Goal: Task Accomplishment & Management: Use online tool/utility

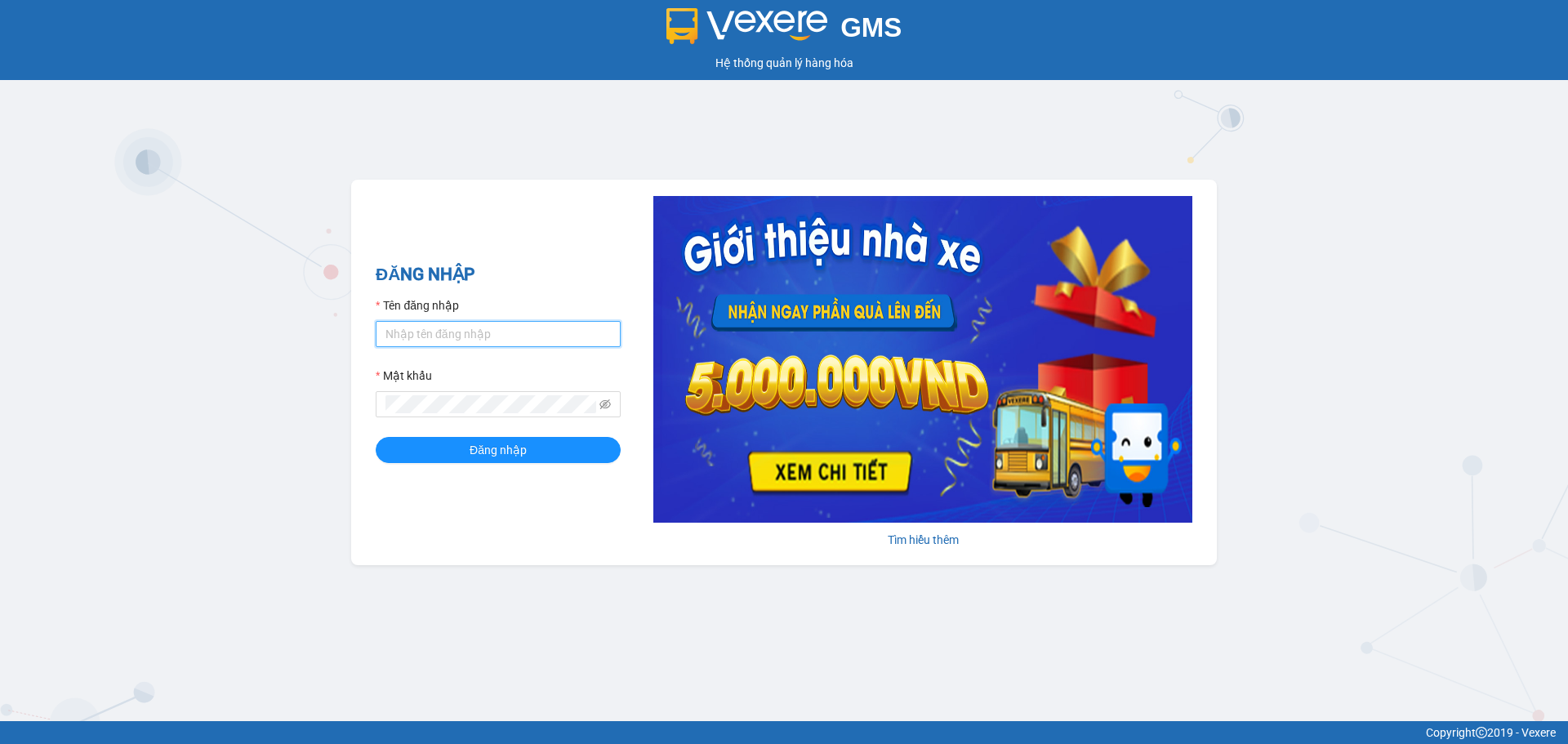
type input "mdthu.ducphatth"
drag, startPoint x: 490, startPoint y: 337, endPoint x: 323, endPoint y: 342, distance: 167.1
click at [323, 342] on div "GMS Hệ thống quản lý hàng hóa ĐĂNG NHẬP Tên đăng nhập mdthu.ducphatth Mật khẩu …" at bounding box center [784, 360] width 1568 height 721
type input "minh"
click at [488, 457] on span "Đăng nhập" at bounding box center [497, 450] width 57 height 18
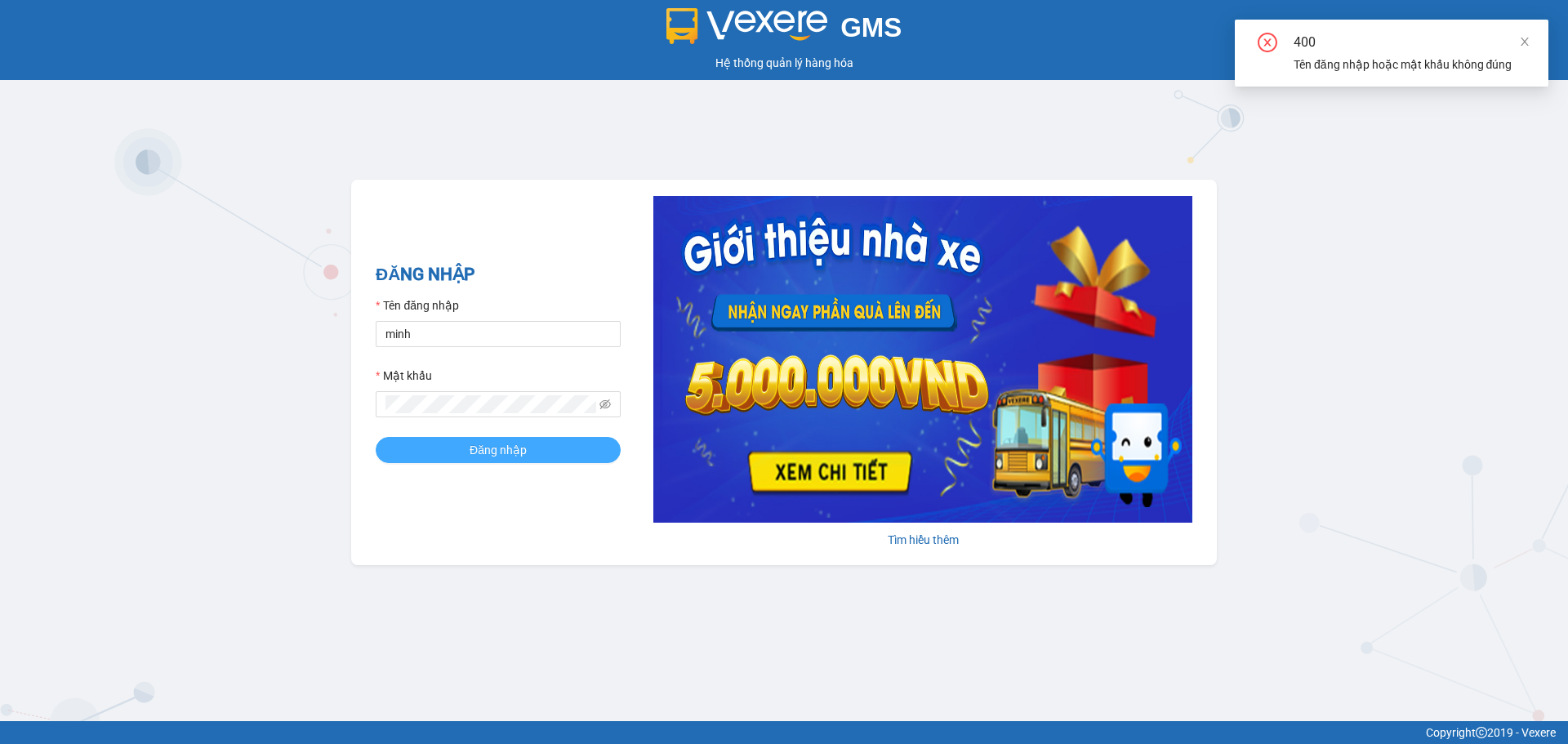
click at [426, 450] on button "Đăng nhập" at bounding box center [498, 449] width 245 height 26
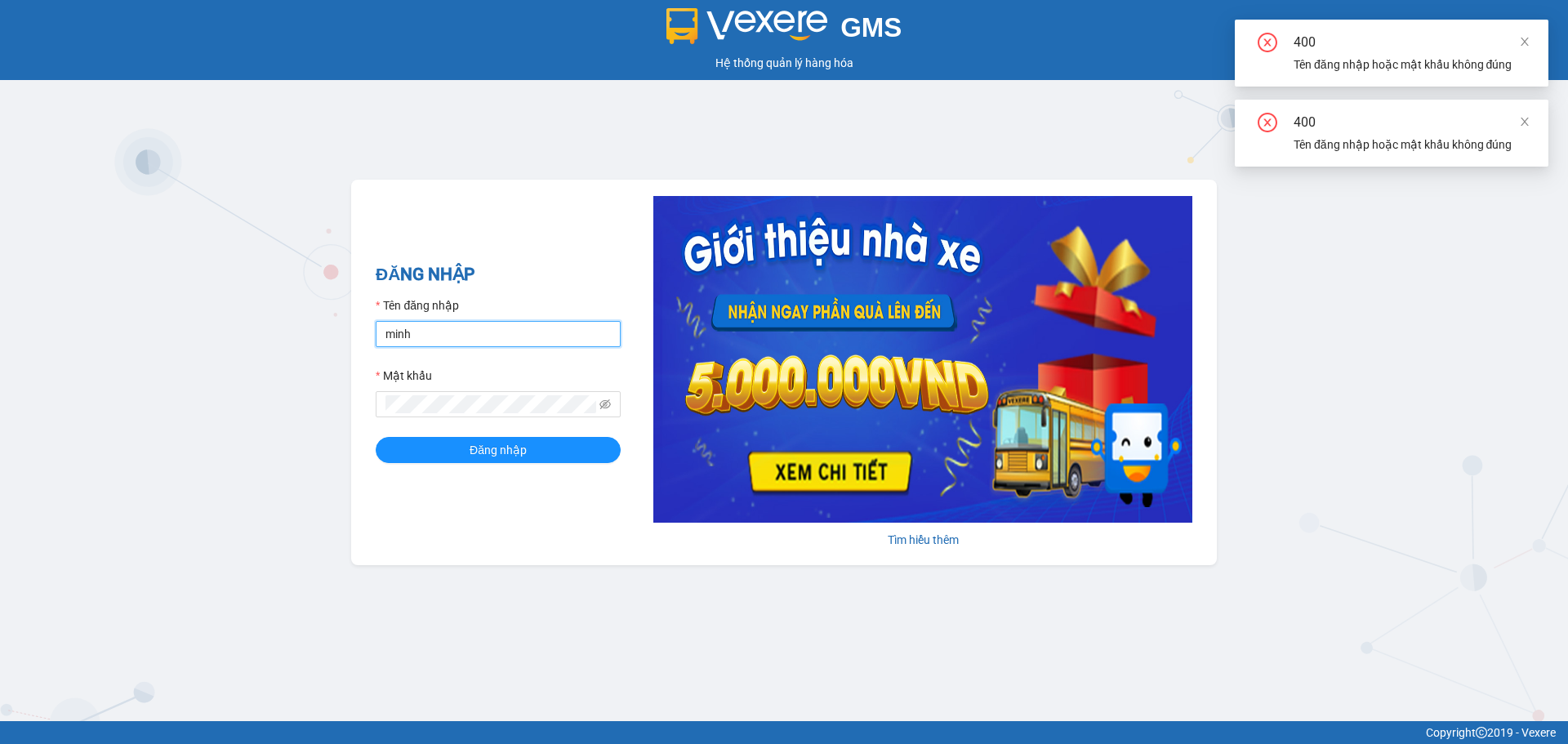
type input "minhmanh.ducphatth"
click at [449, 450] on button "Đăng nhập" at bounding box center [498, 449] width 245 height 26
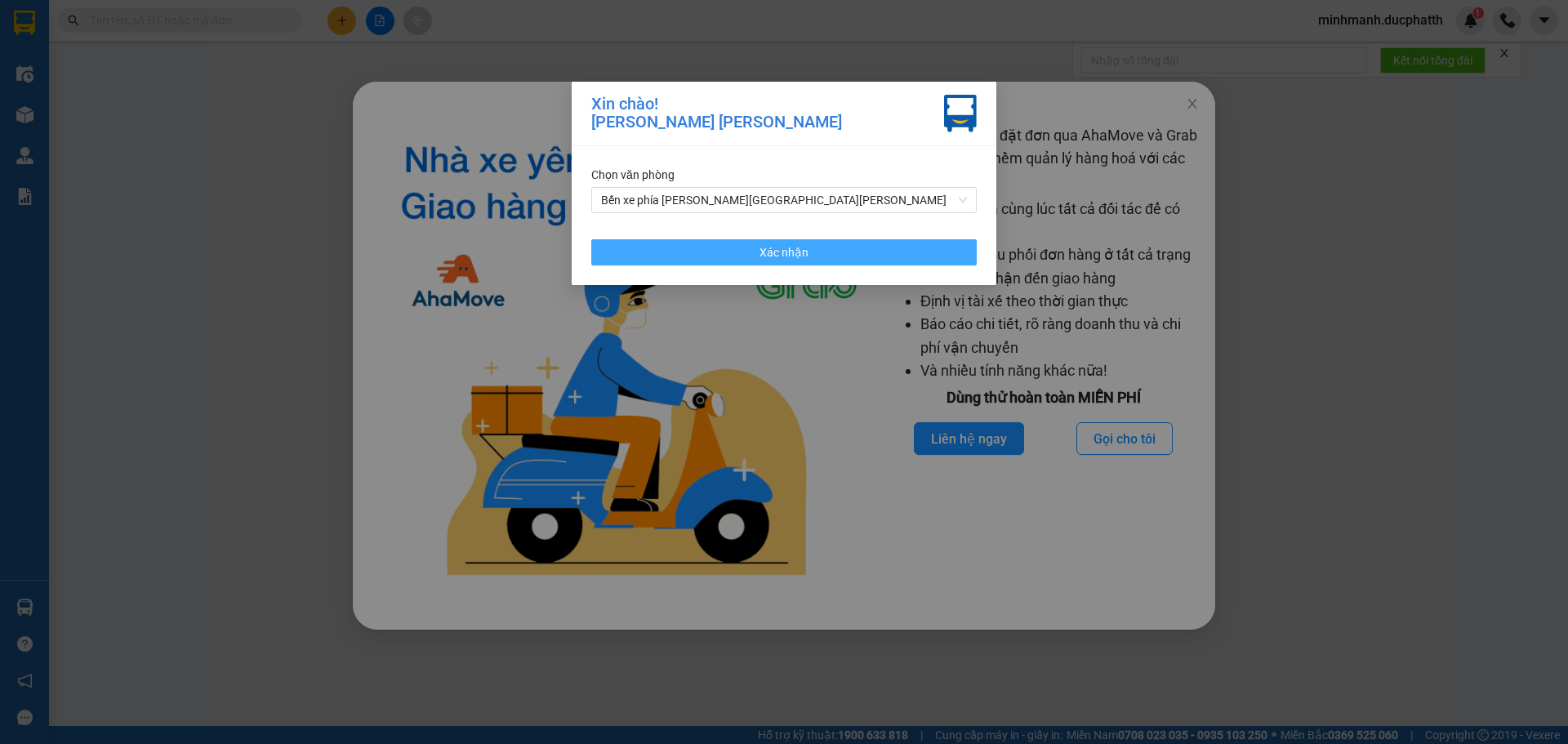
click at [817, 260] on button "Xác nhận" at bounding box center [784, 252] width 385 height 26
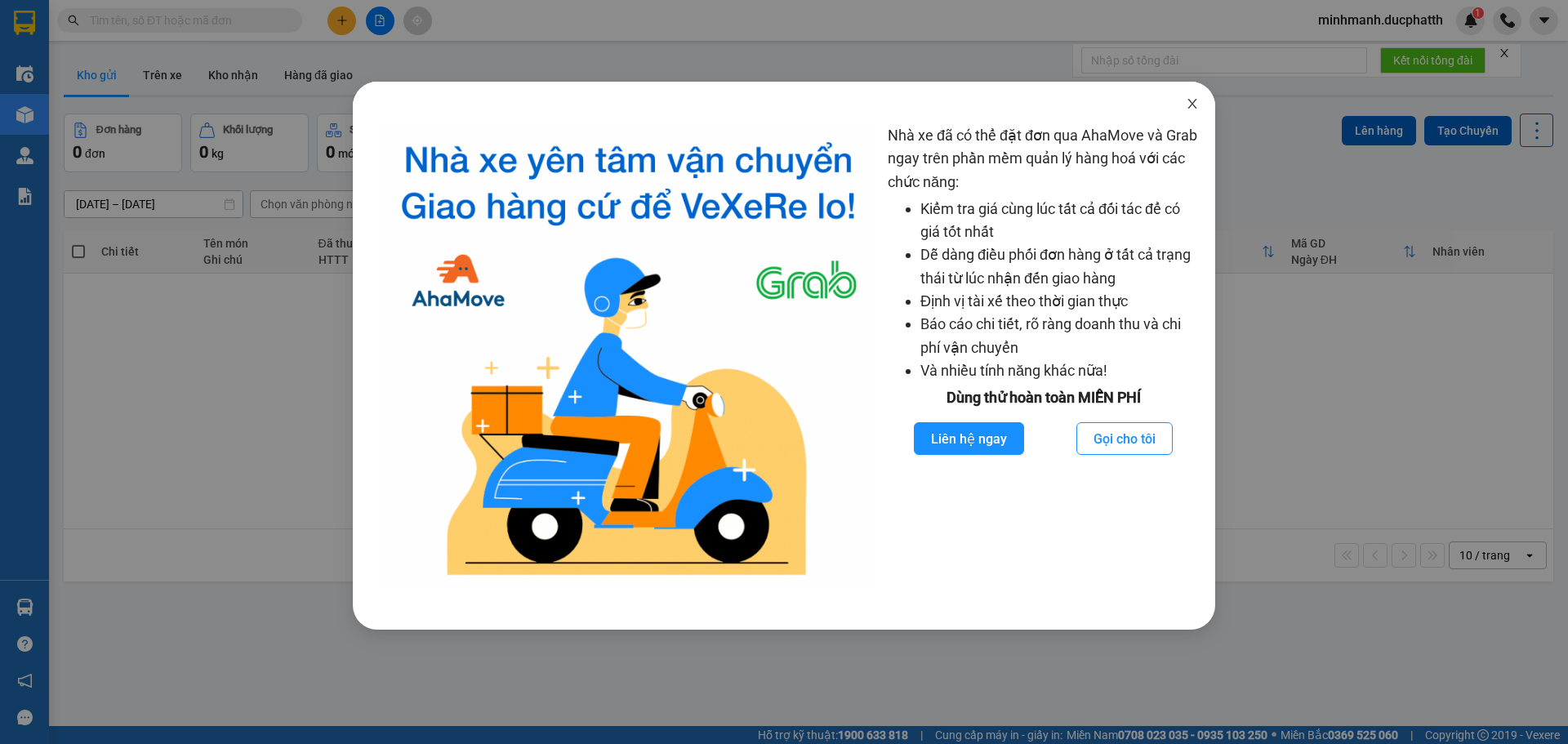
click at [1192, 104] on icon "close" at bounding box center [1192, 104] width 9 height 10
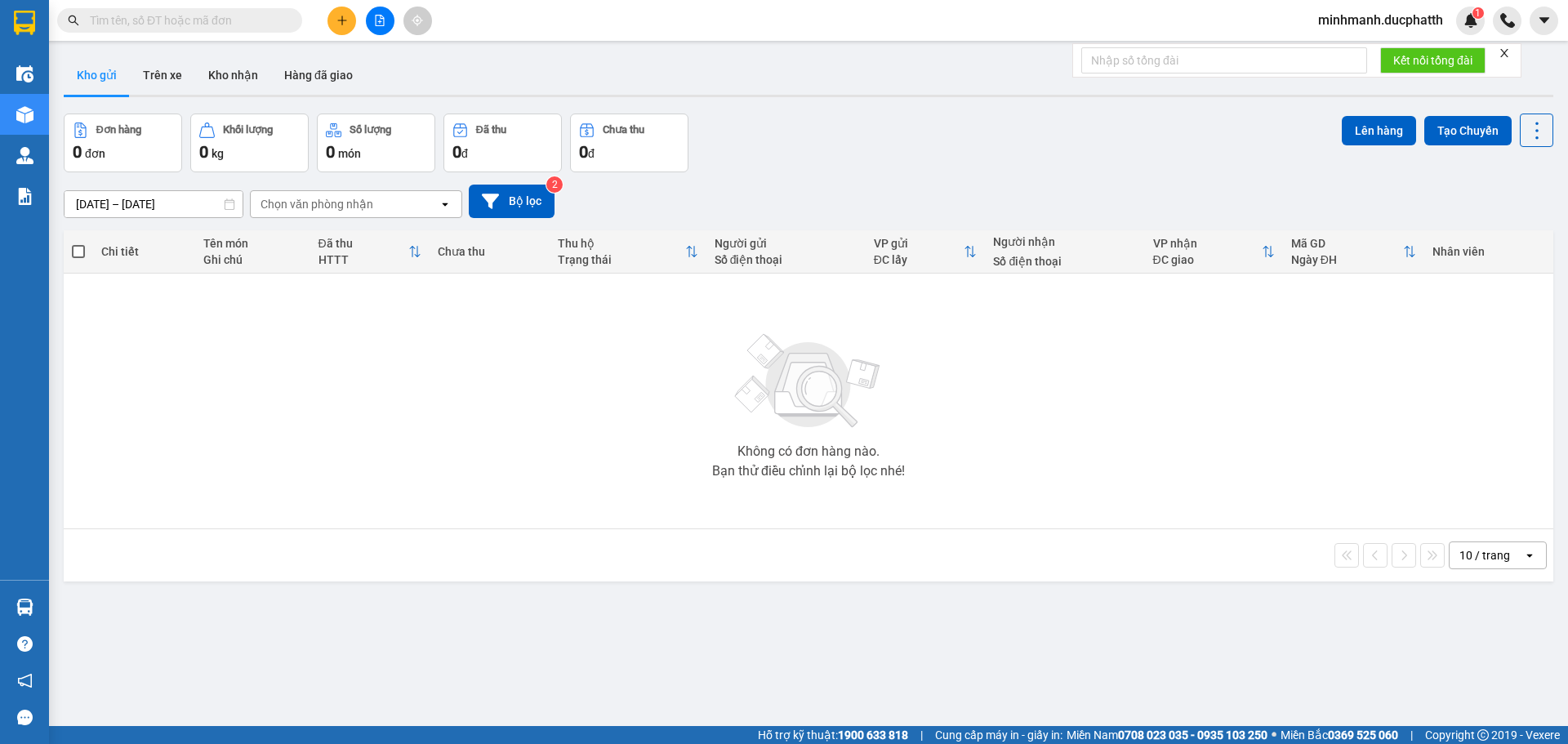
click at [382, 18] on icon "file-add" at bounding box center [379, 20] width 12 height 12
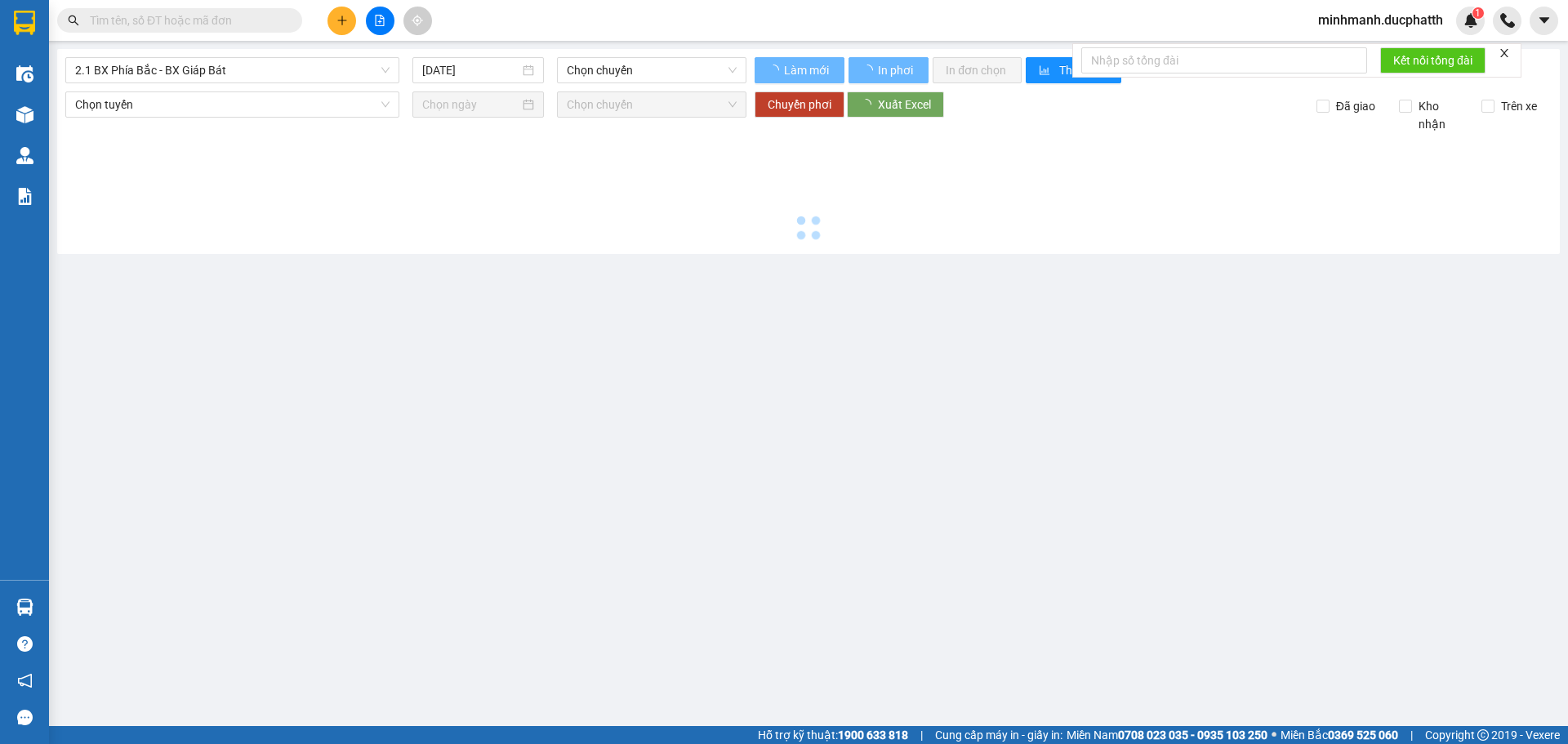
type input "13/08/2025"
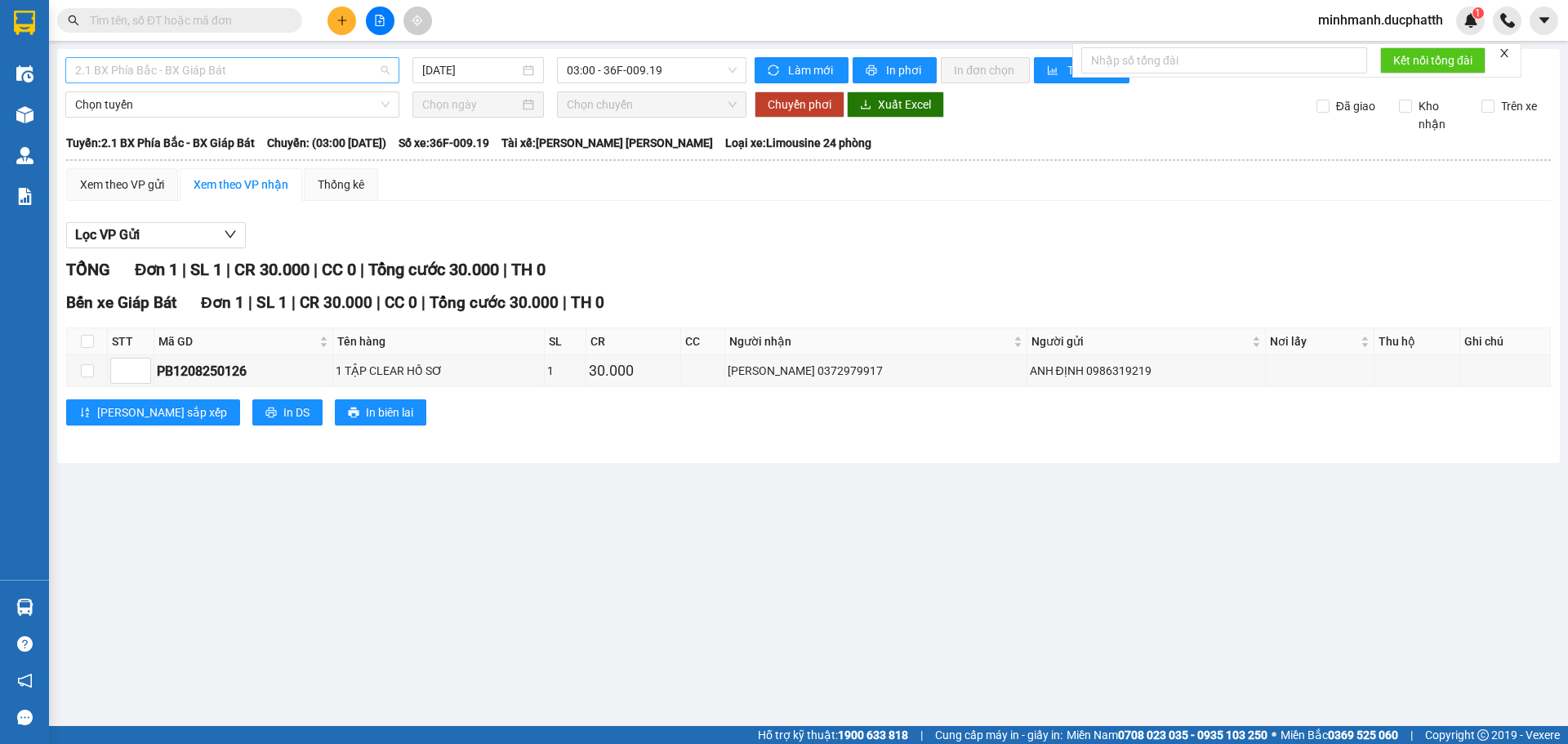
drag, startPoint x: 250, startPoint y: 63, endPoint x: 251, endPoint y: 75, distance: 12.0
click at [251, 65] on span "2.1 BX Phía Bắc - BX Giáp Bát" at bounding box center [231, 69] width 314 height 24
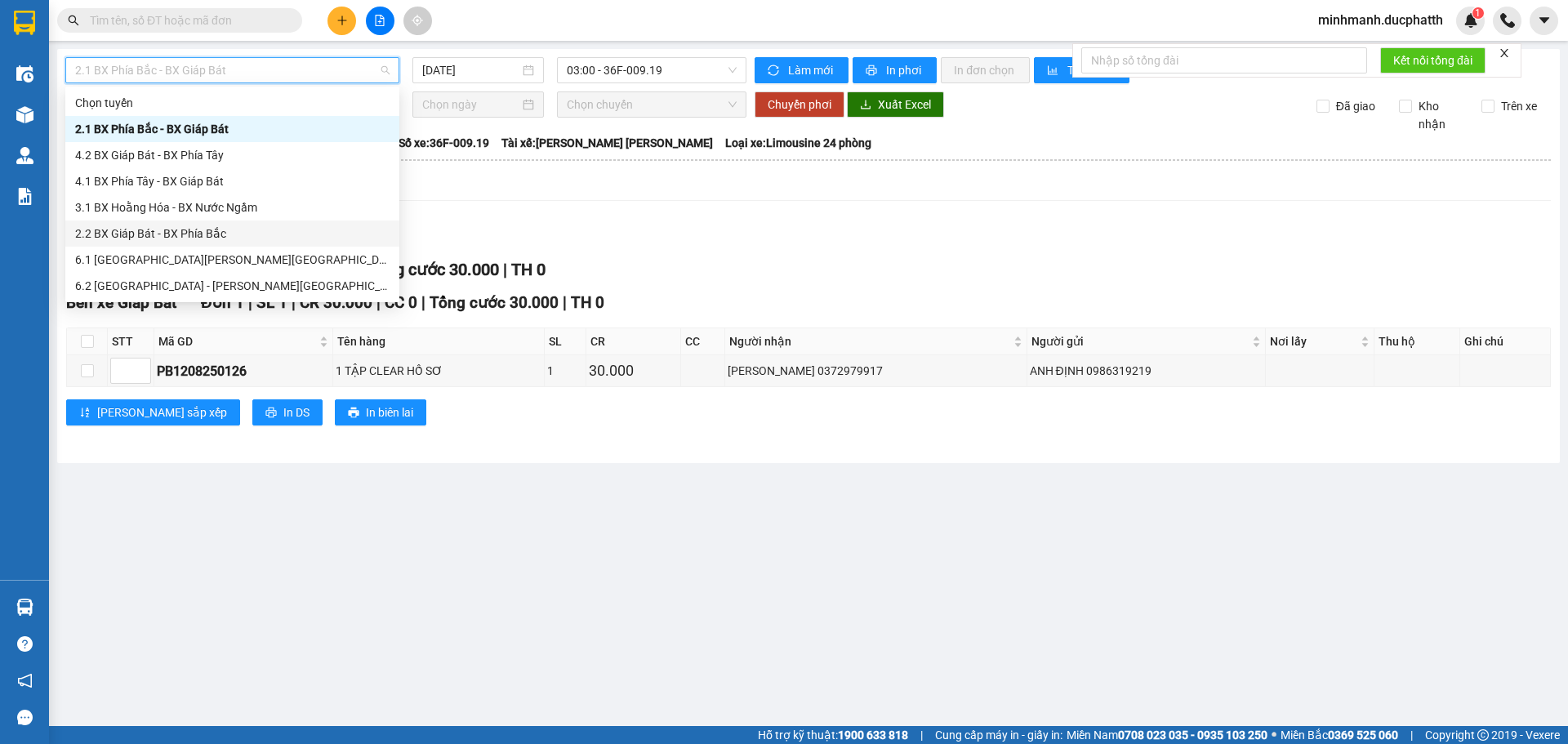
scroll to position [131, 0]
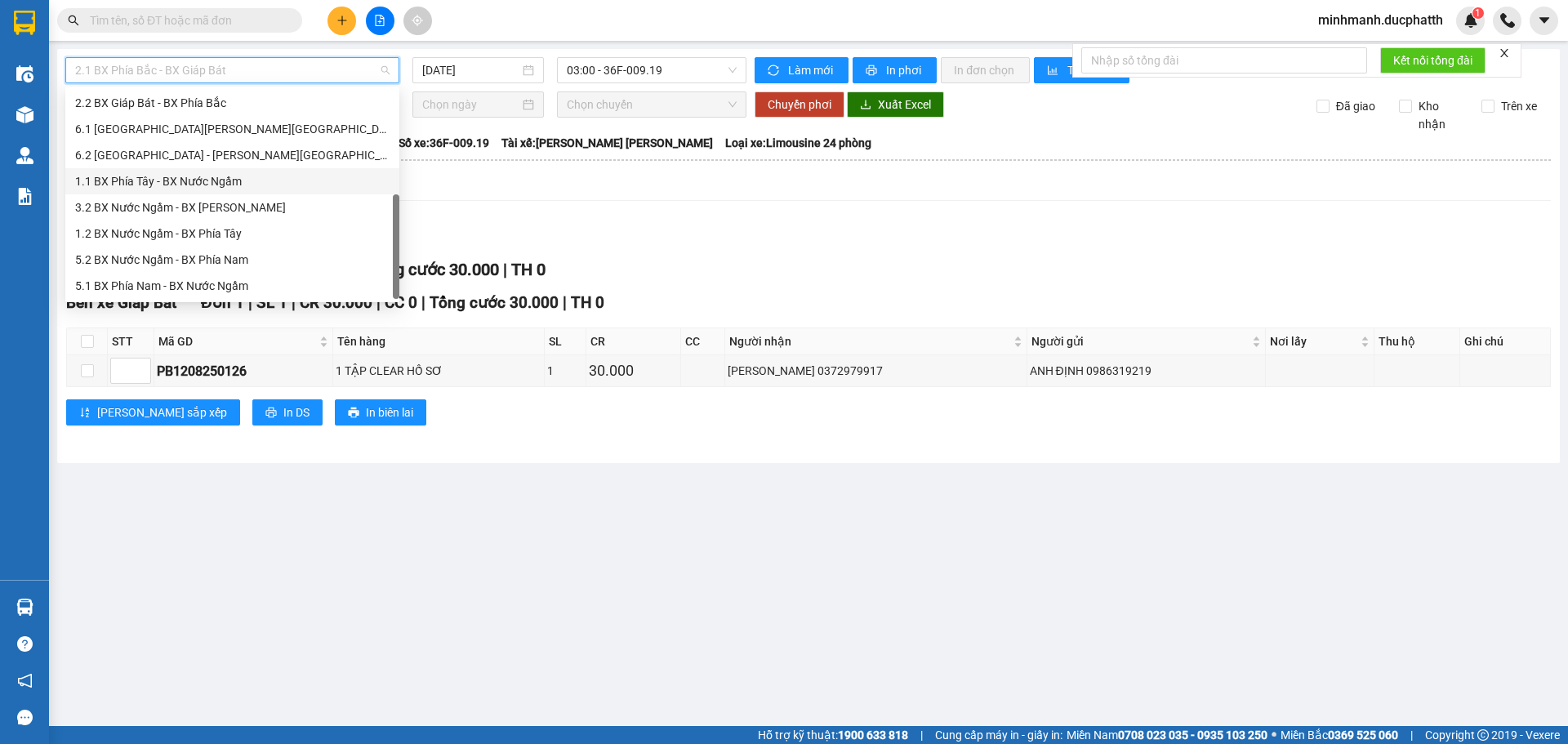
click at [182, 169] on div "1.1 BX Phía Tây - BX Nước Ngầm" at bounding box center [232, 181] width 334 height 26
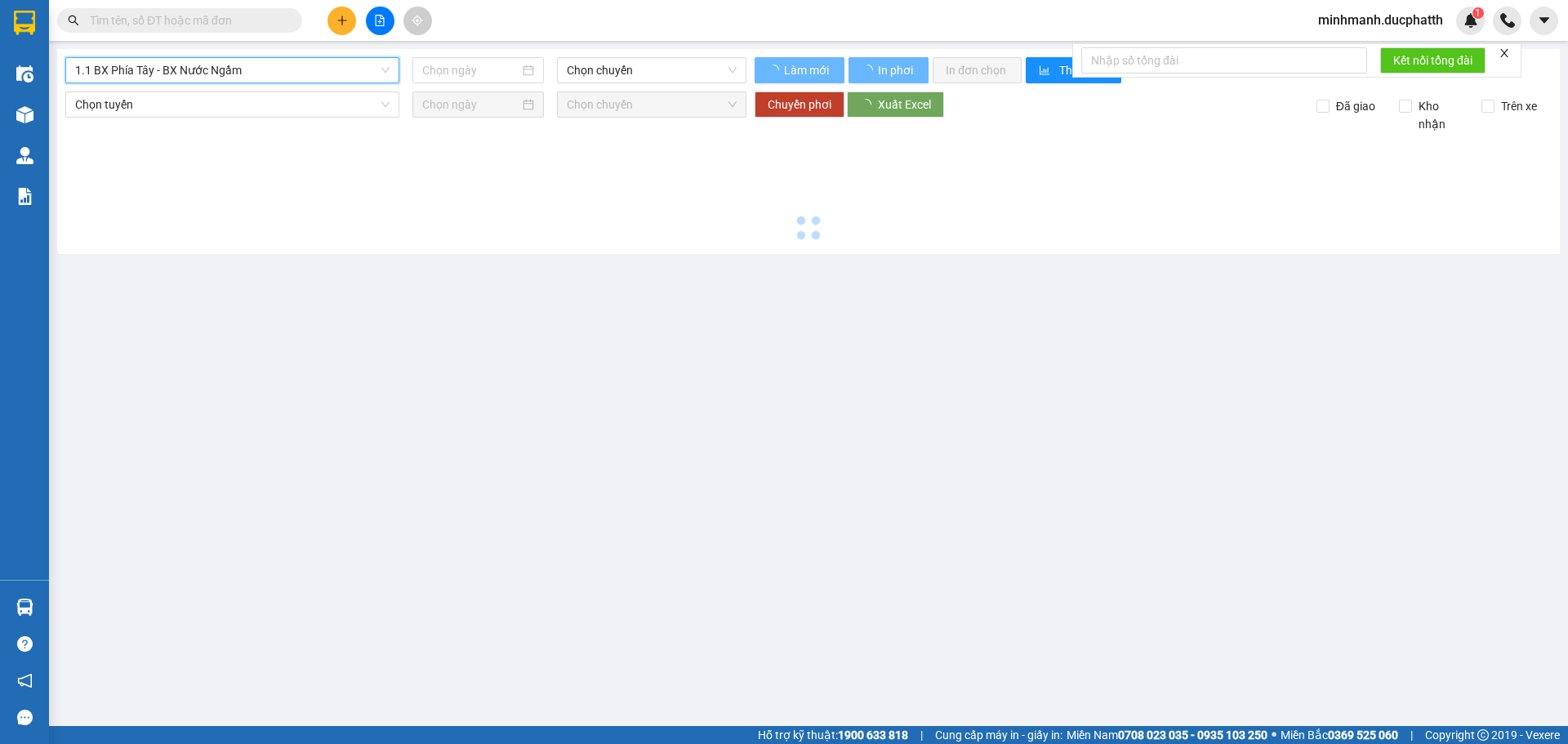
type input "13/08/2025"
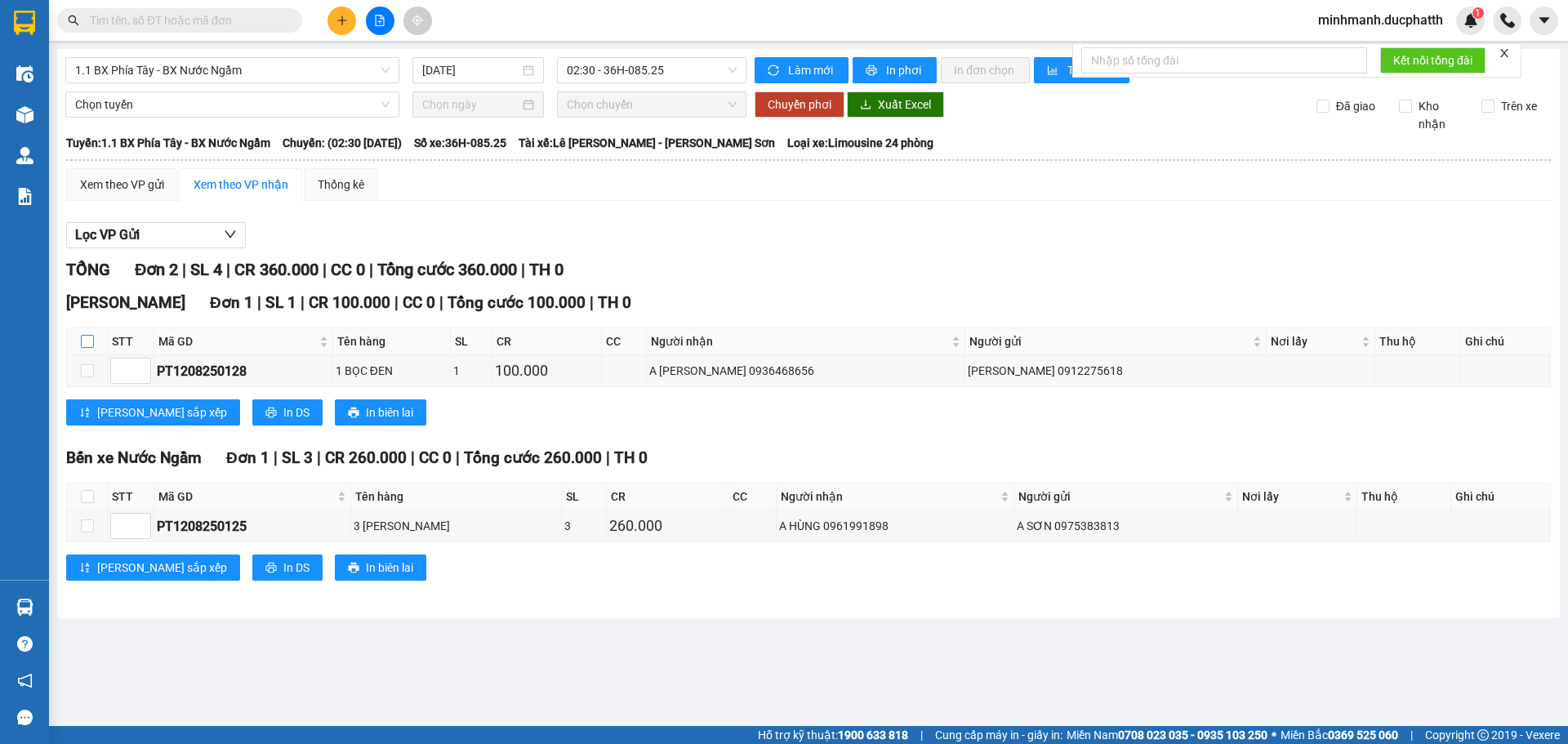
click at [91, 350] on label at bounding box center [87, 341] width 14 height 18
click at [91, 348] on input "checkbox" at bounding box center [87, 341] width 14 height 14
checkbox input "true"
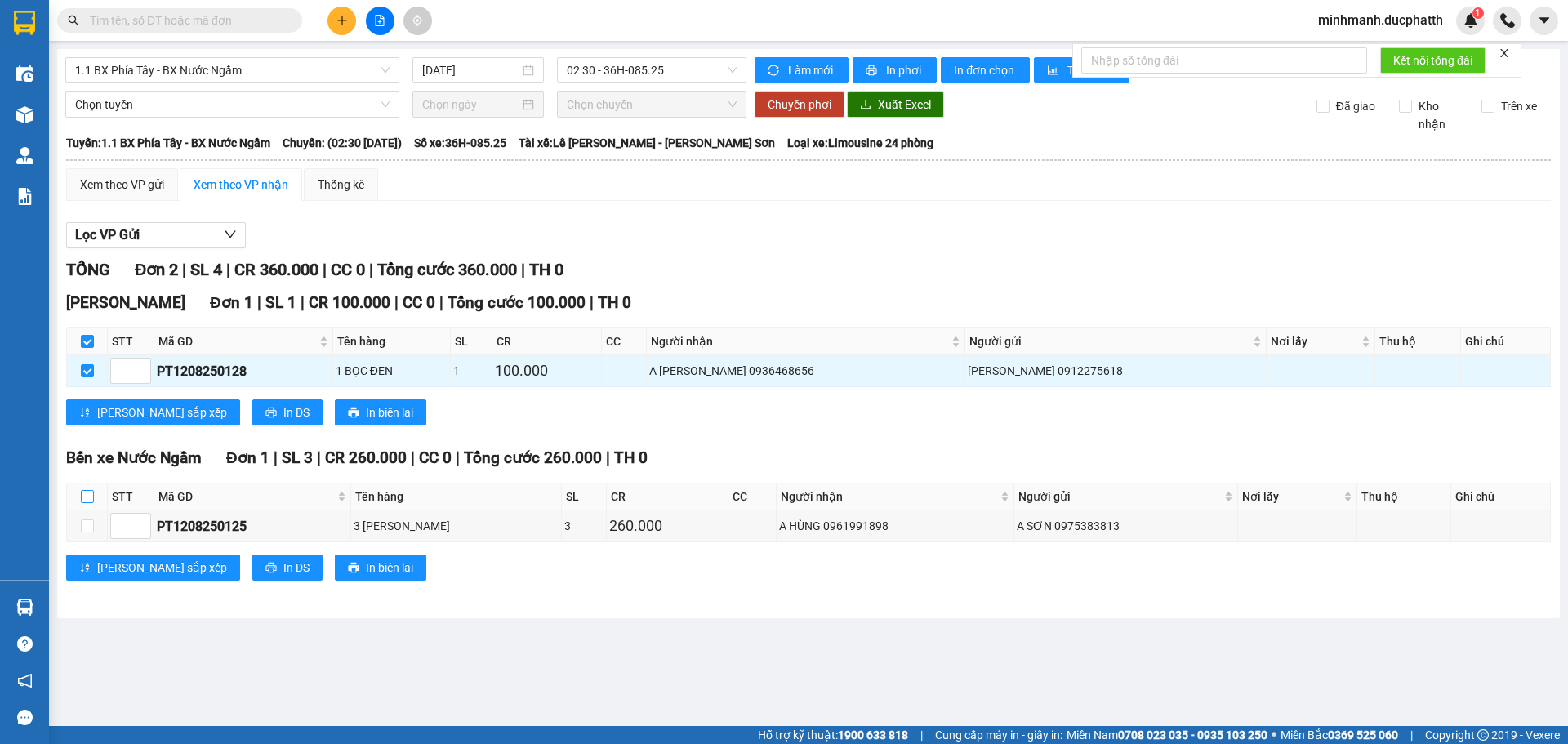
click at [89, 505] on label at bounding box center [87, 496] width 14 height 18
click at [89, 504] on input "checkbox" at bounding box center [87, 496] width 14 height 14
checkbox input "true"
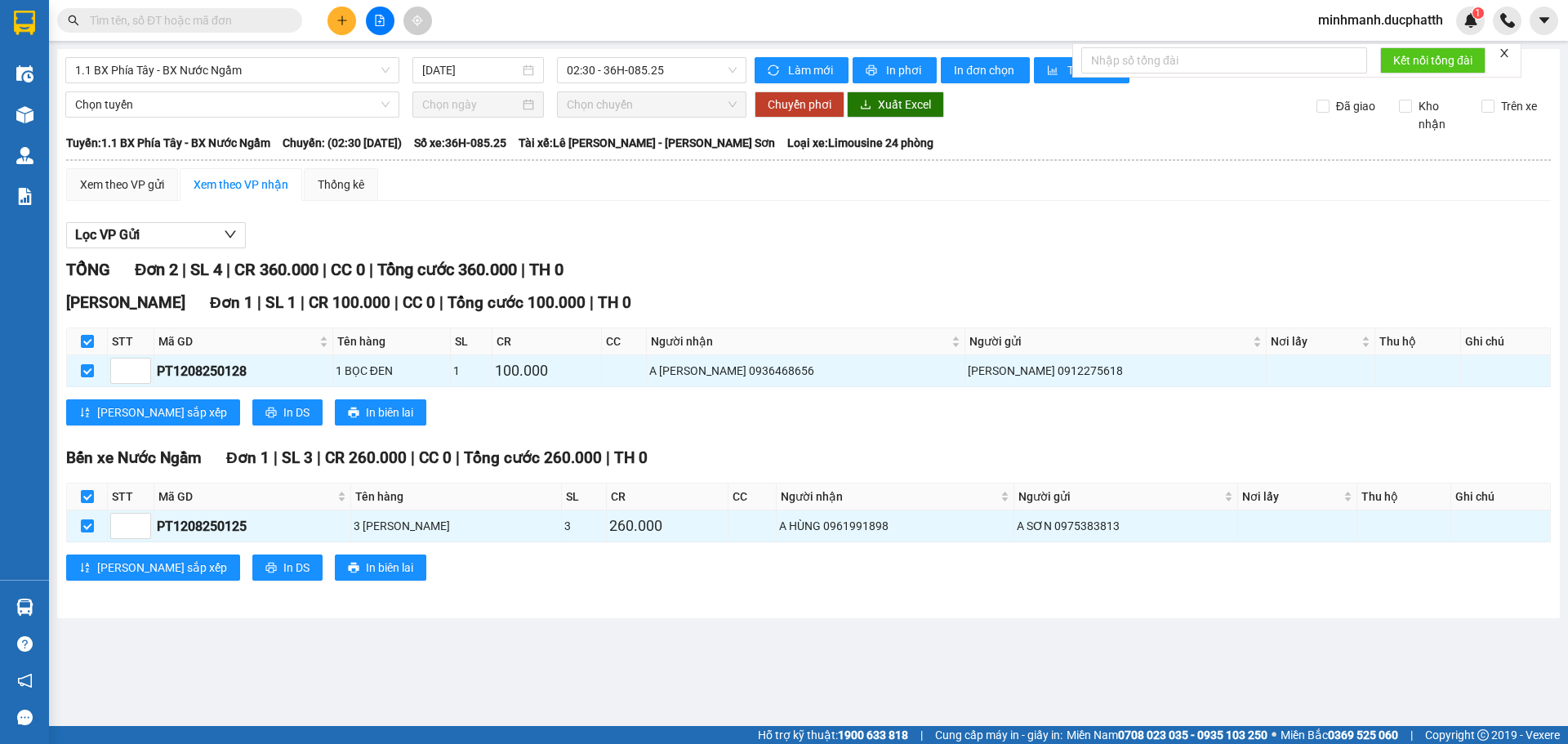
click at [622, 285] on div "TỔNG Đơn 2 | SL 4 | CR 360.000 | CC 0 | Tổng cước 360.000 | TH 0 VP Ngọc Hồi Đơ…" at bounding box center [808, 430] width 1484 height 344
click at [886, 66] on span "In phơi" at bounding box center [905, 70] width 38 height 18
